Goal: Task Accomplishment & Management: Use online tool/utility

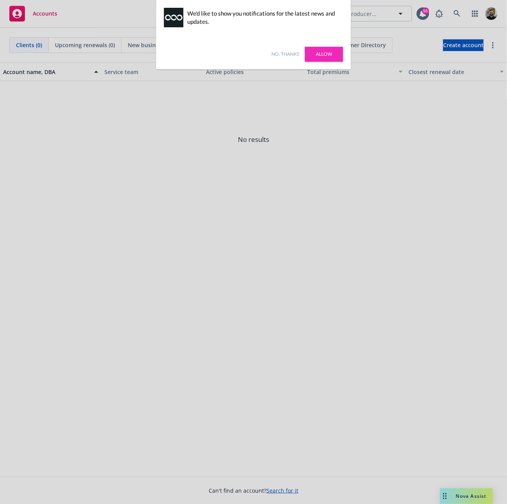
click at [290, 55] on link "No, thanks" at bounding box center [286, 54] width 28 height 7
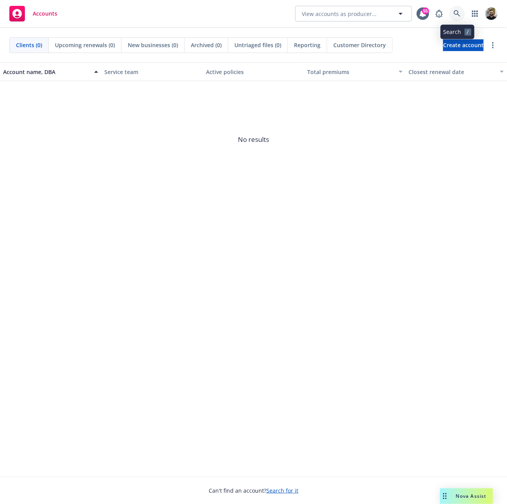
click at [453, 16] on link at bounding box center [458, 14] width 16 height 16
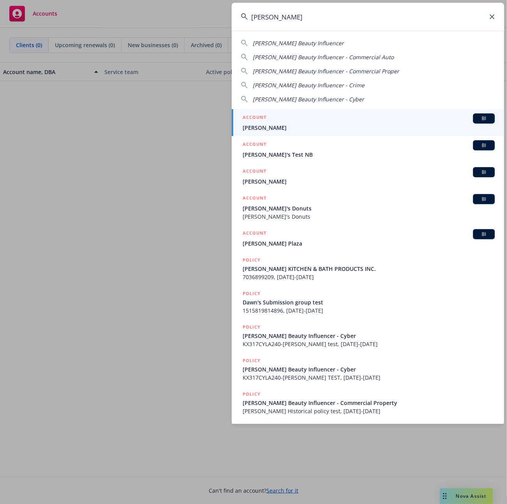
click at [385, 42] on div "[PERSON_NAME] Beauty Influencer" at bounding box center [368, 43] width 254 height 8
type input "[PERSON_NAME] Beauty Influencer"
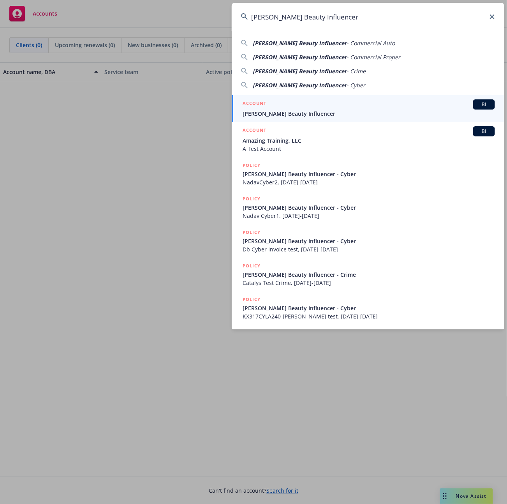
click at [357, 106] on div "ACCOUNT BI" at bounding box center [369, 104] width 253 height 10
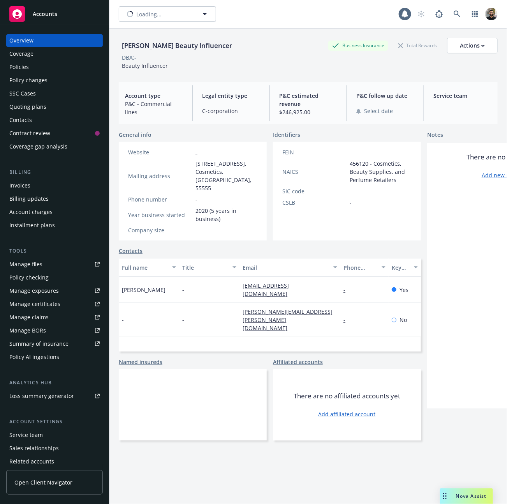
click at [51, 235] on div "Overview Coverage Policies Policy changes SSC Cases Quoting plans Contacts Cont…" at bounding box center [54, 264] width 97 height 460
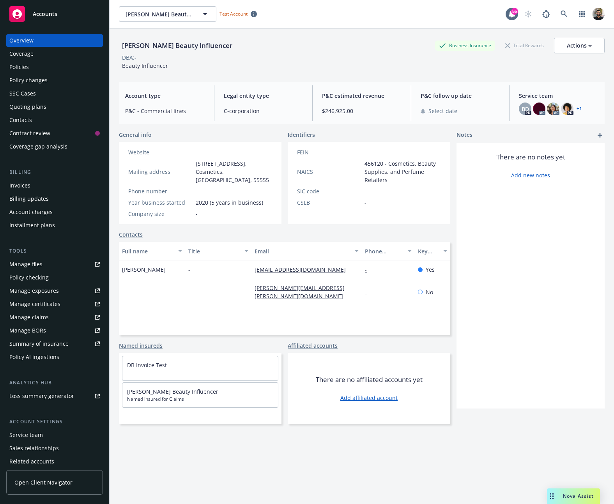
click at [57, 357] on div "Policy AI ingestions" at bounding box center [34, 357] width 50 height 12
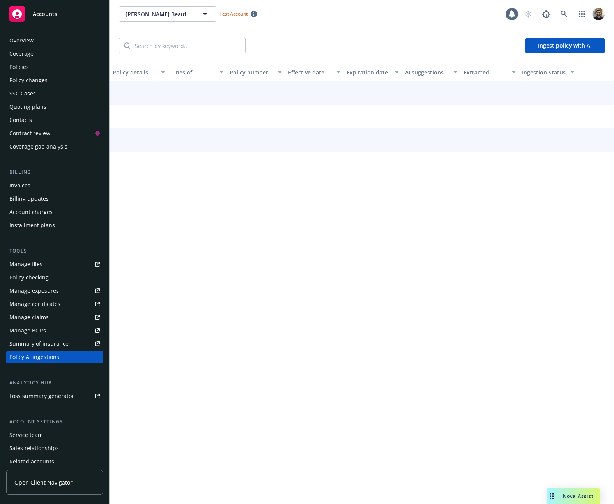
scroll to position [30, 0]
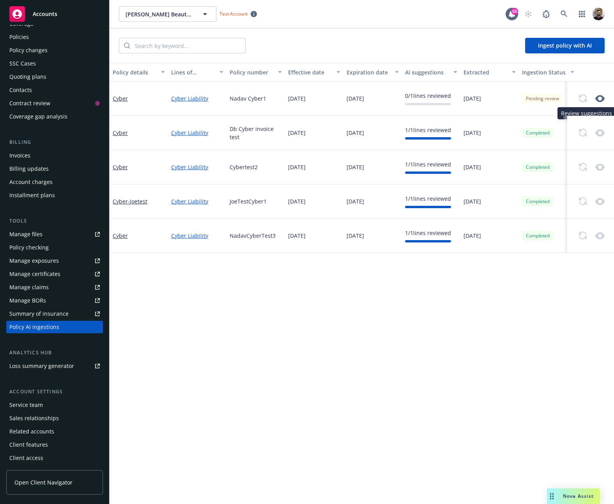
click at [507, 100] on icon "button" at bounding box center [599, 98] width 9 height 7
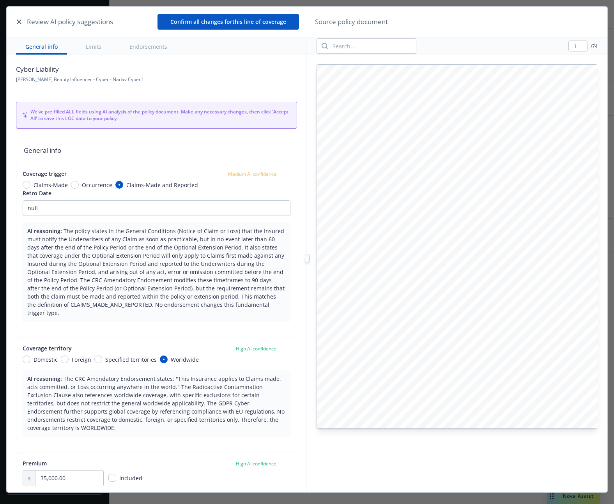
click at [306, 193] on div "Review AI policy suggestions Confirm all changes for this line of coverage Gene…" at bounding box center [307, 259] width 601 height 504
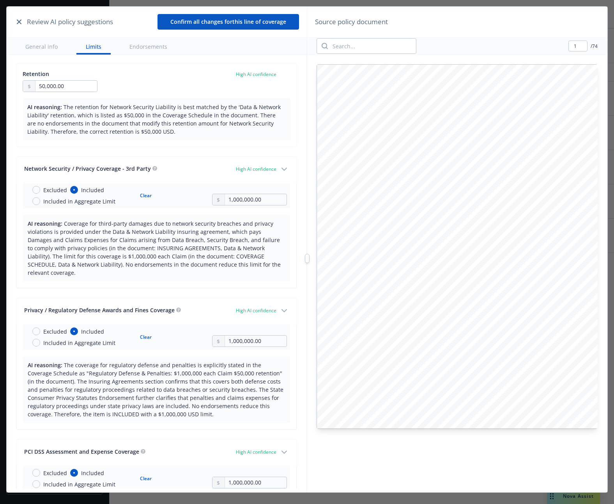
type textarea "x"
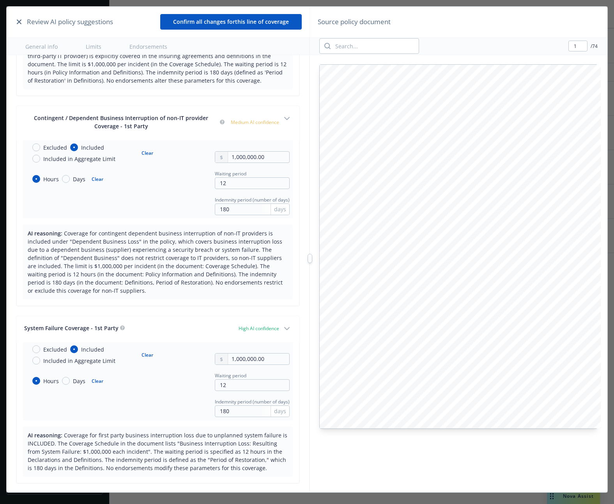
scroll to position [1718, 0]
click at [308, 196] on div at bounding box center [308, 259] width 0 height 504
type input "2"
type textarea "x"
type input "1"
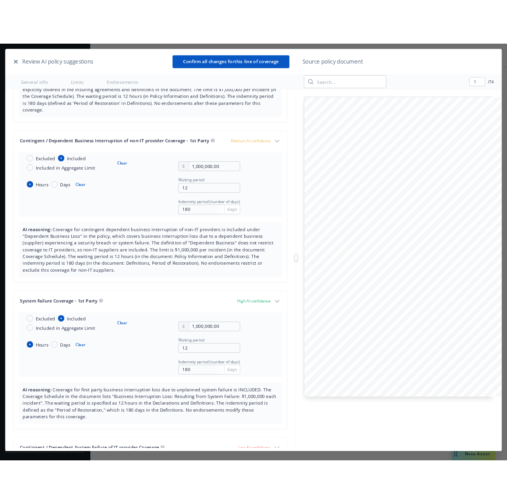
scroll to position [1604, 0]
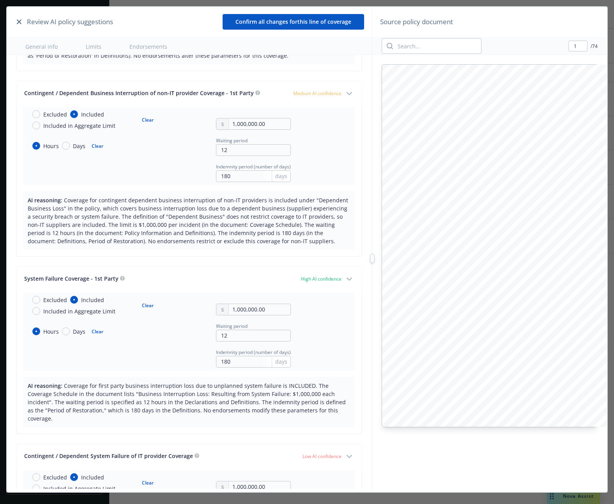
click at [372, 189] on div at bounding box center [372, 259] width 0 height 504
click at [16, 21] on button "button" at bounding box center [18, 21] width 9 height 9
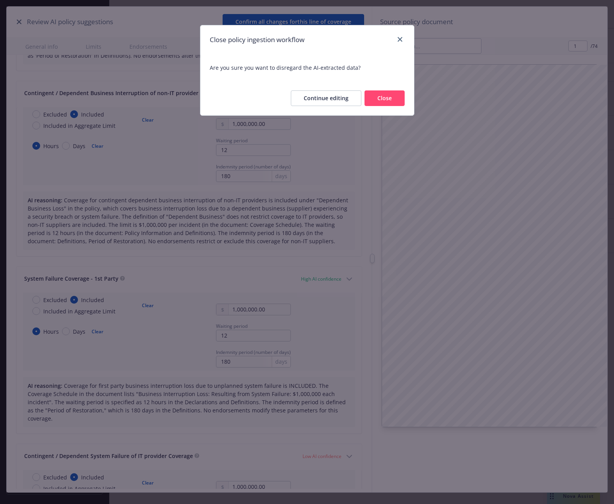
click at [373, 99] on button "Close" at bounding box center [384, 98] width 40 height 16
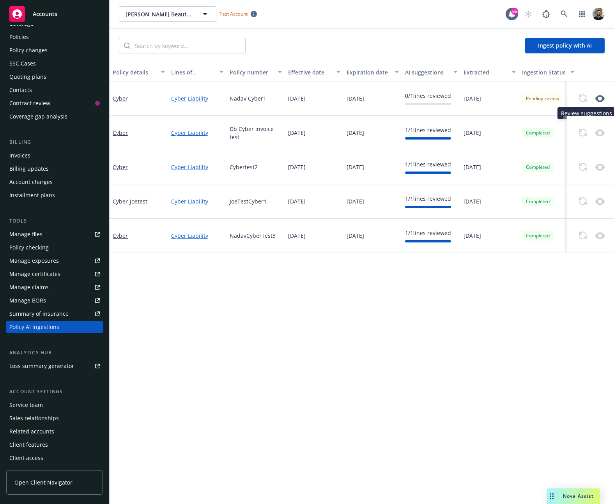
click at [507, 99] on icon "button" at bounding box center [599, 98] width 9 height 7
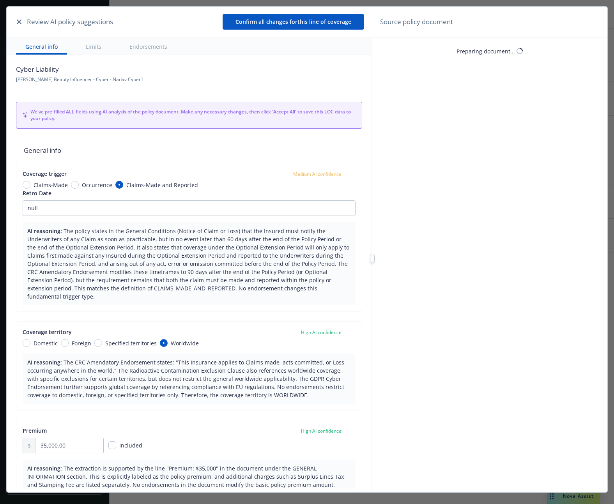
type textarea "x"
click at [21, 24] on button "button" at bounding box center [18, 21] width 9 height 9
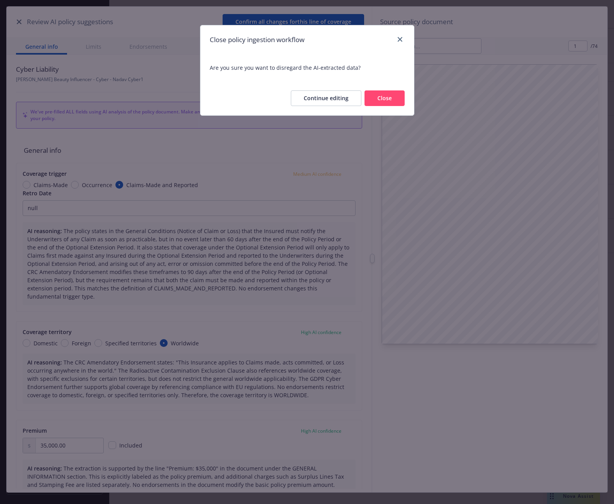
click at [392, 100] on button "Close" at bounding box center [384, 98] width 40 height 16
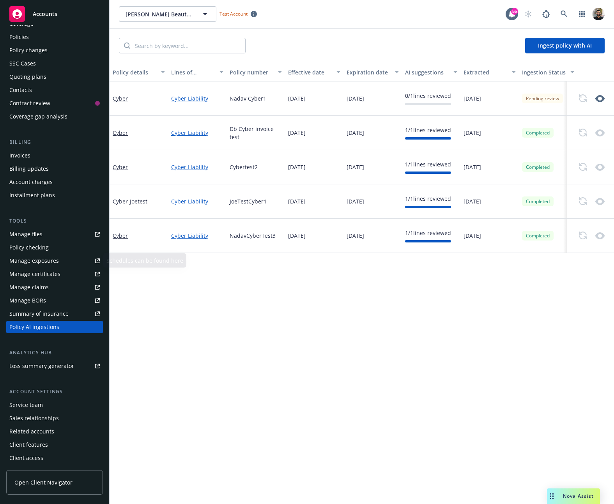
click at [183, 301] on div "Policy details Lines of coverage Policy number Effective date Expiration date A…" at bounding box center [362, 284] width 504 height 442
